Goal: Task Accomplishment & Management: Use online tool/utility

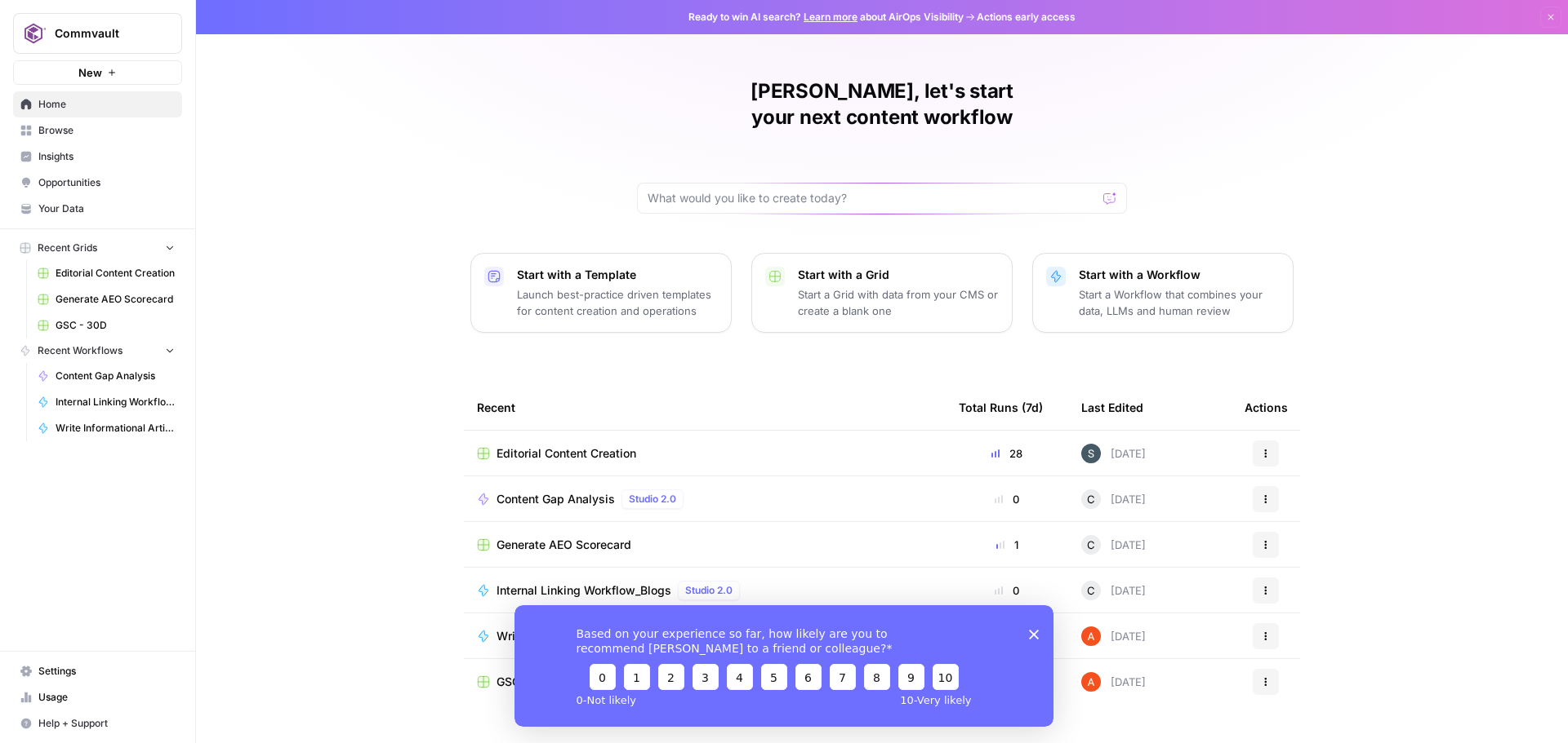
click at [88, 277] on span "Editorial Content Creation" at bounding box center [115, 273] width 119 height 14
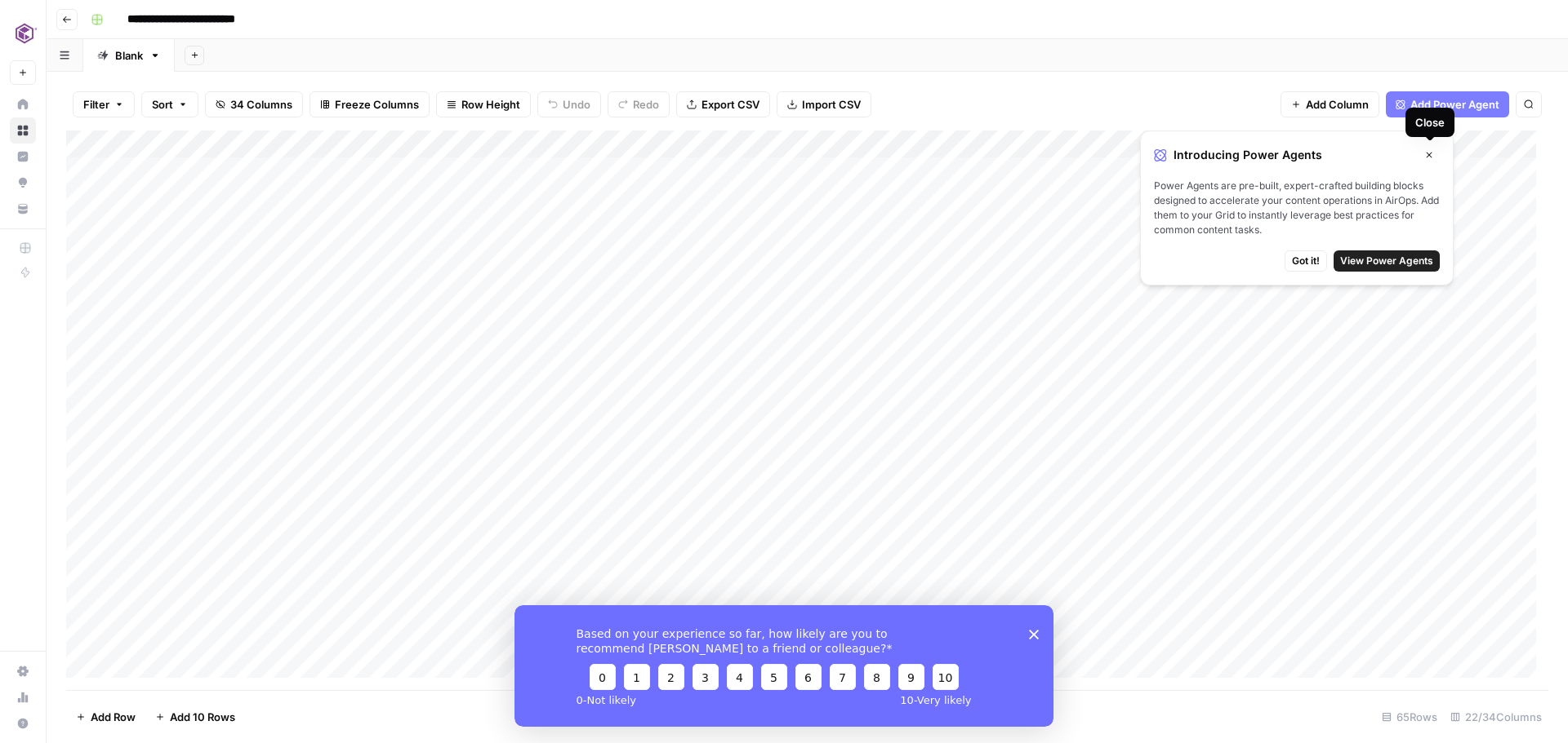
click at [1428, 159] on icon "button" at bounding box center [1428, 155] width 10 height 10
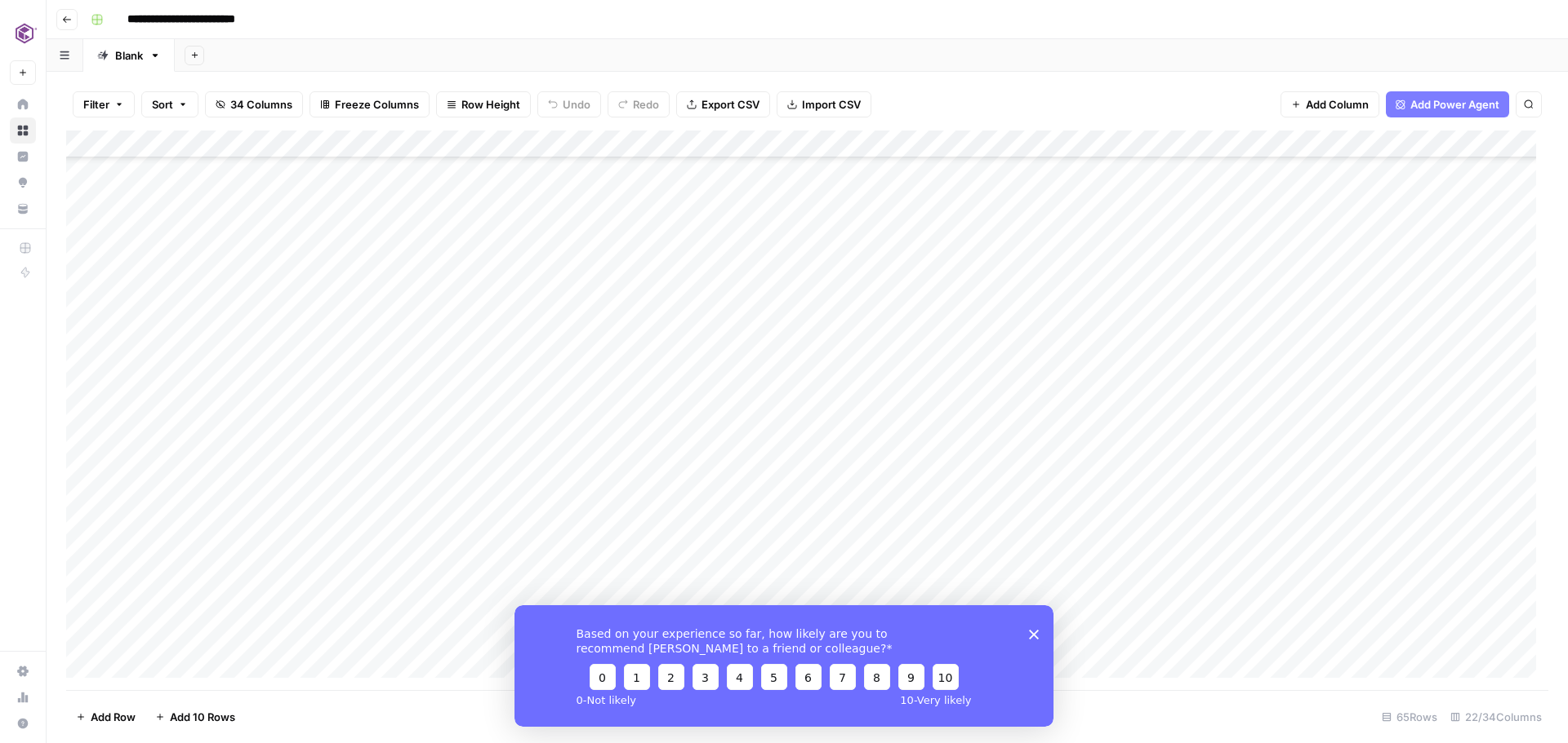
scroll to position [571, 0]
click at [1037, 634] on icon "Close survey" at bounding box center [1034, 634] width 10 height 10
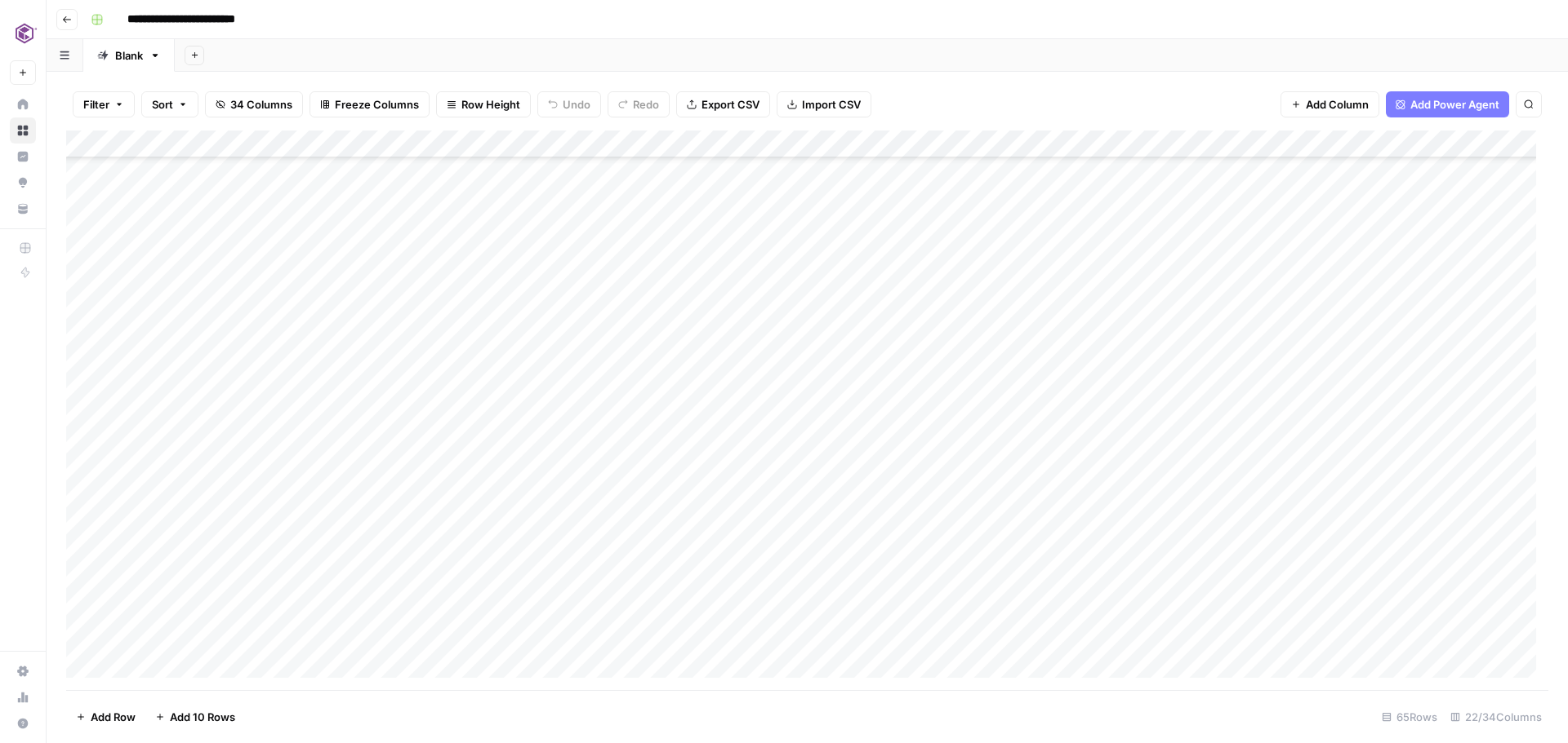
scroll to position [1306, 0]
click at [653, 536] on div "Add Column" at bounding box center [806, 411] width 1482 height 560
click at [682, 530] on div "Add Column" at bounding box center [806, 411] width 1482 height 560
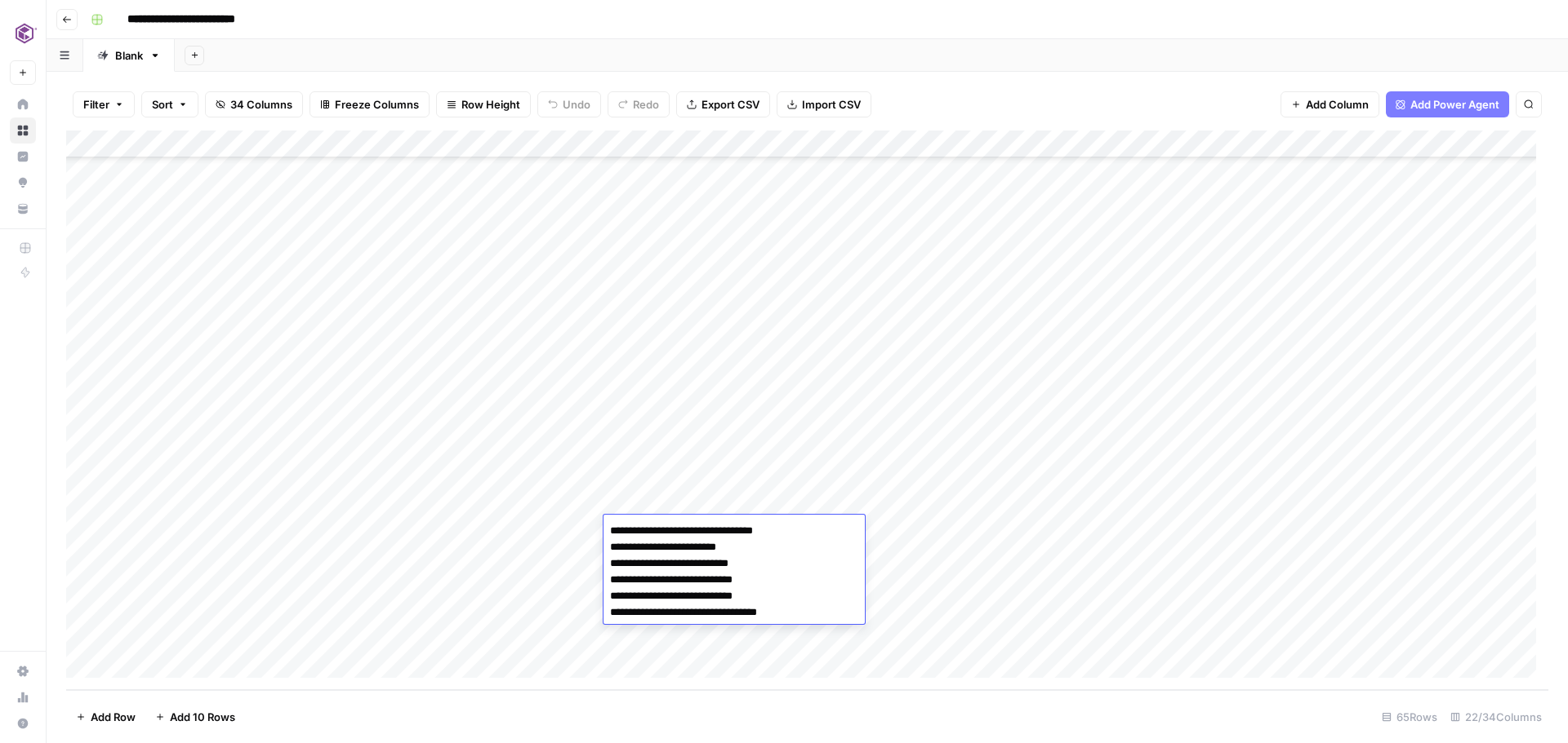
click at [682, 530] on textarea "**********" at bounding box center [734, 571] width 261 height 104
click at [876, 711] on footer "Add Row Add 10 Rows 65 Rows 22/34 Columns" at bounding box center [806, 717] width 1482 height 53
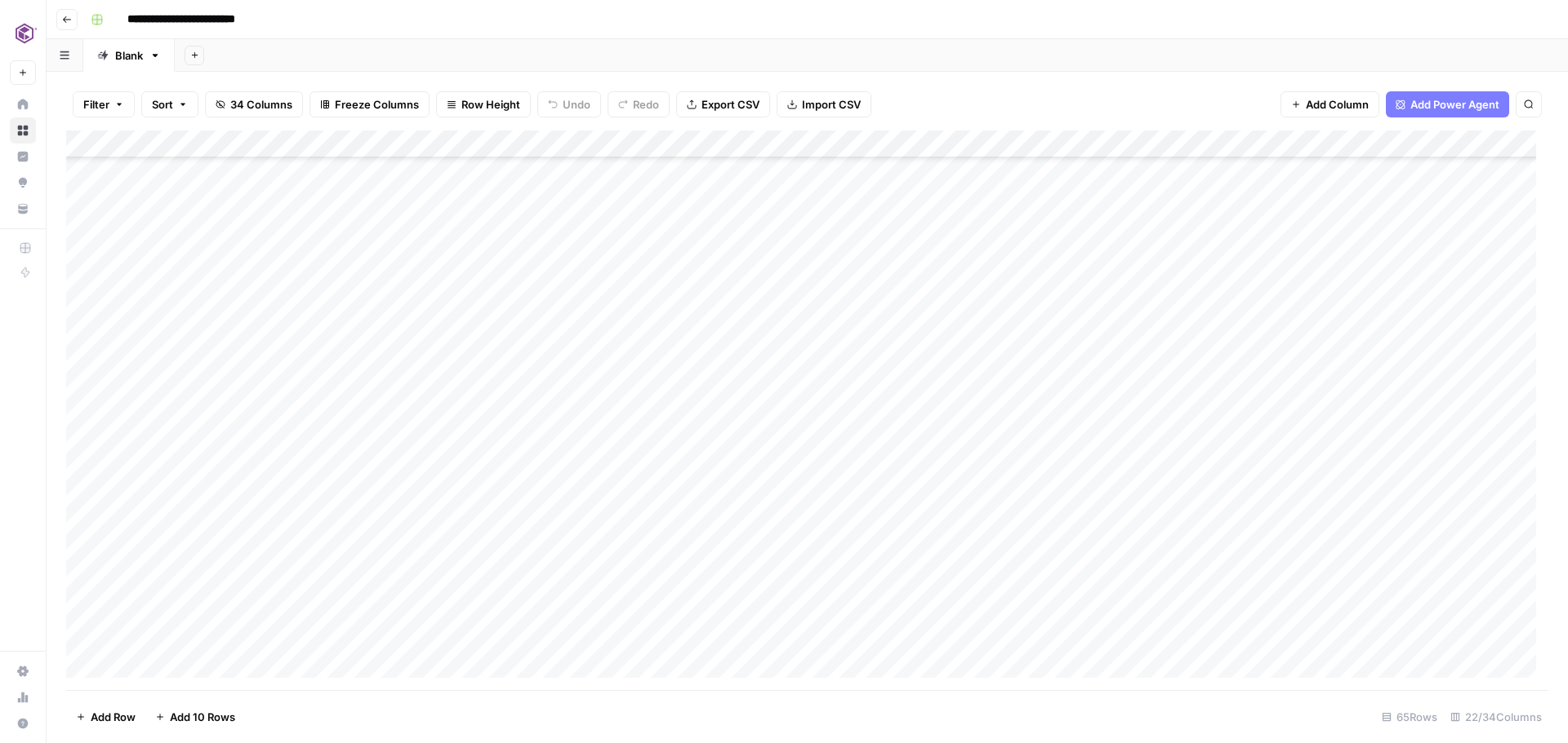
scroll to position [1306, 0]
